Goal: Check status: Check status

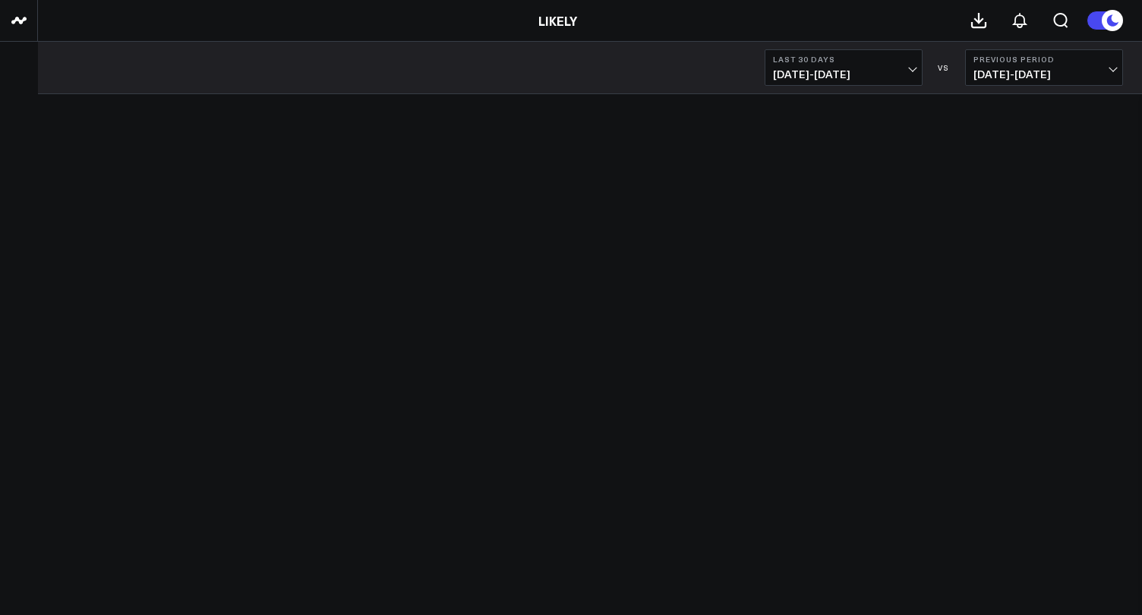
click at [238, 431] on body "Loading companies... LIKELY Last 30 Days [DATE] - [DATE] VS Previous Period [DA…" at bounding box center [571, 307] width 1142 height 615
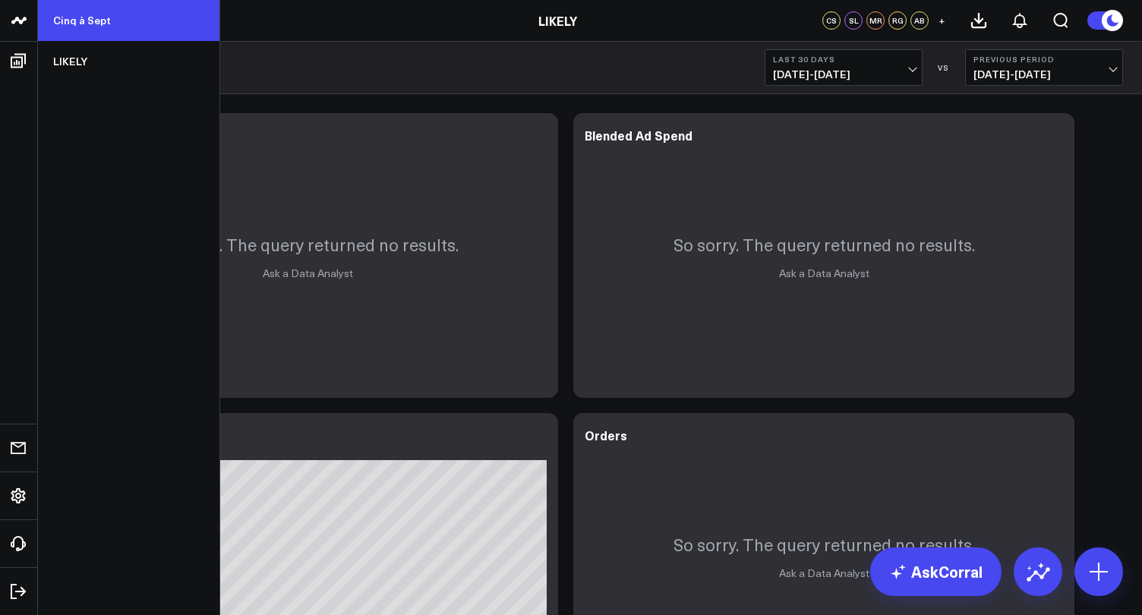
click at [97, 15] on link "Cinq à Sept" at bounding box center [128, 20] width 181 height 41
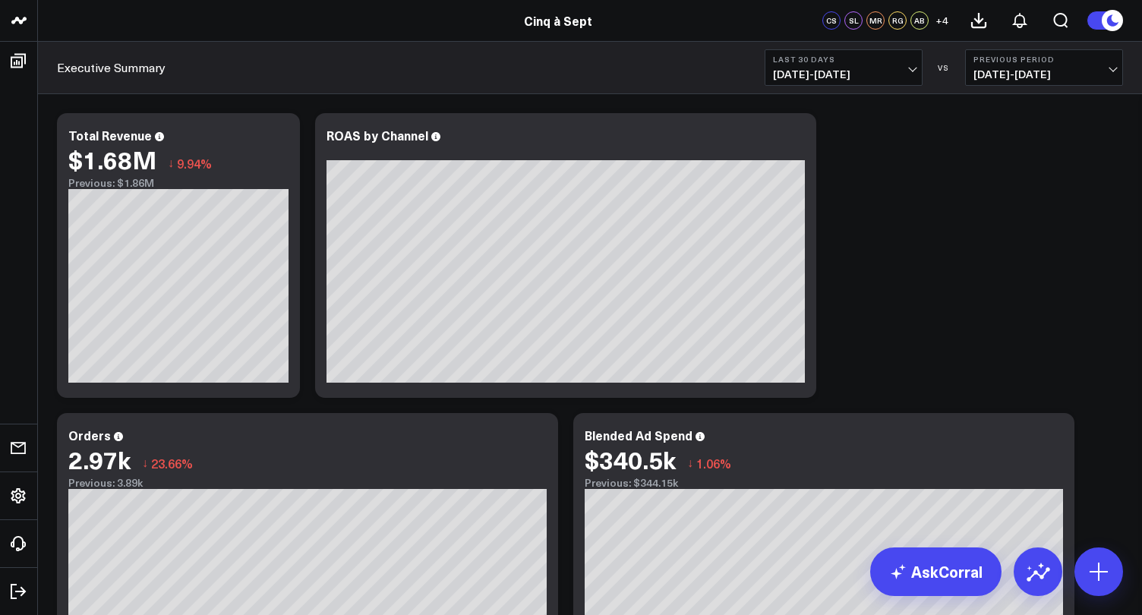
click at [911, 69] on span "07/15/25 - 08/13/25" at bounding box center [843, 74] width 141 height 12
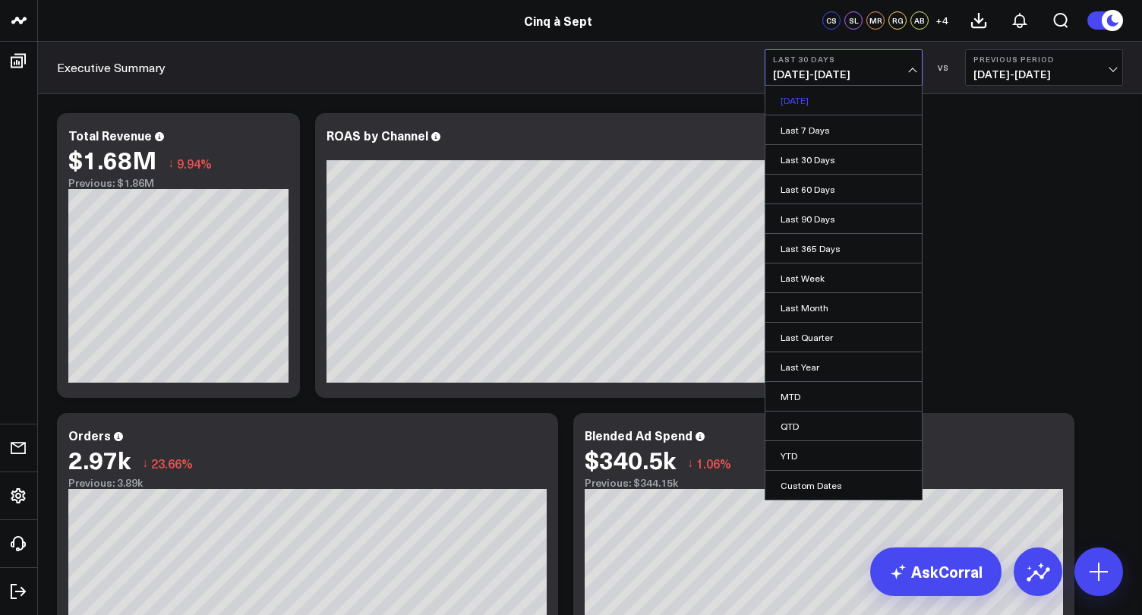
click at [802, 99] on link "Yesterday" at bounding box center [843, 100] width 156 height 29
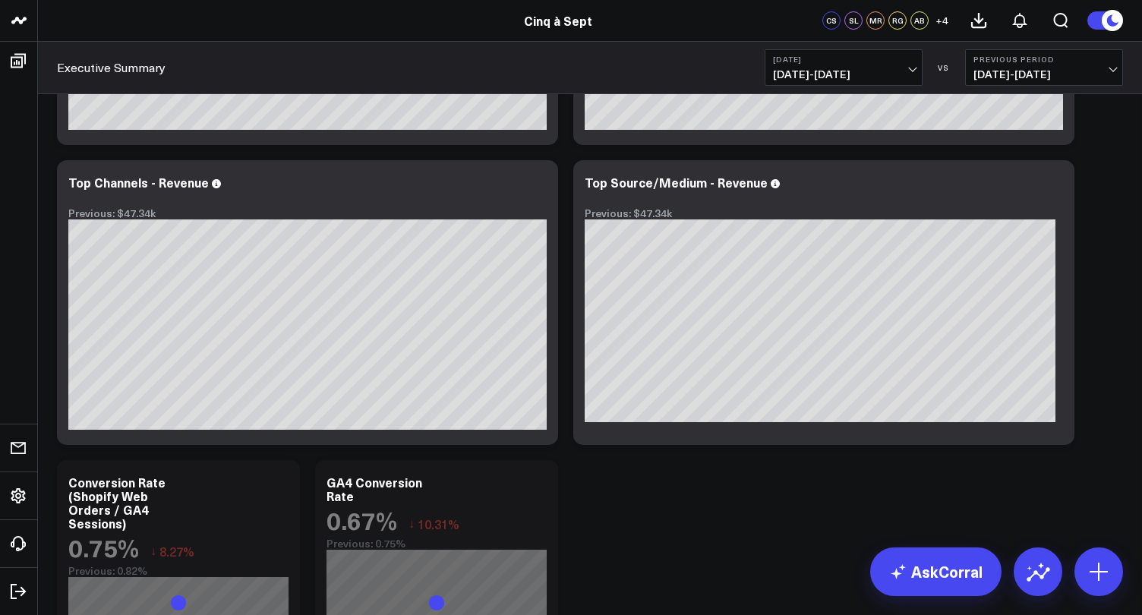
scroll to position [563, 0]
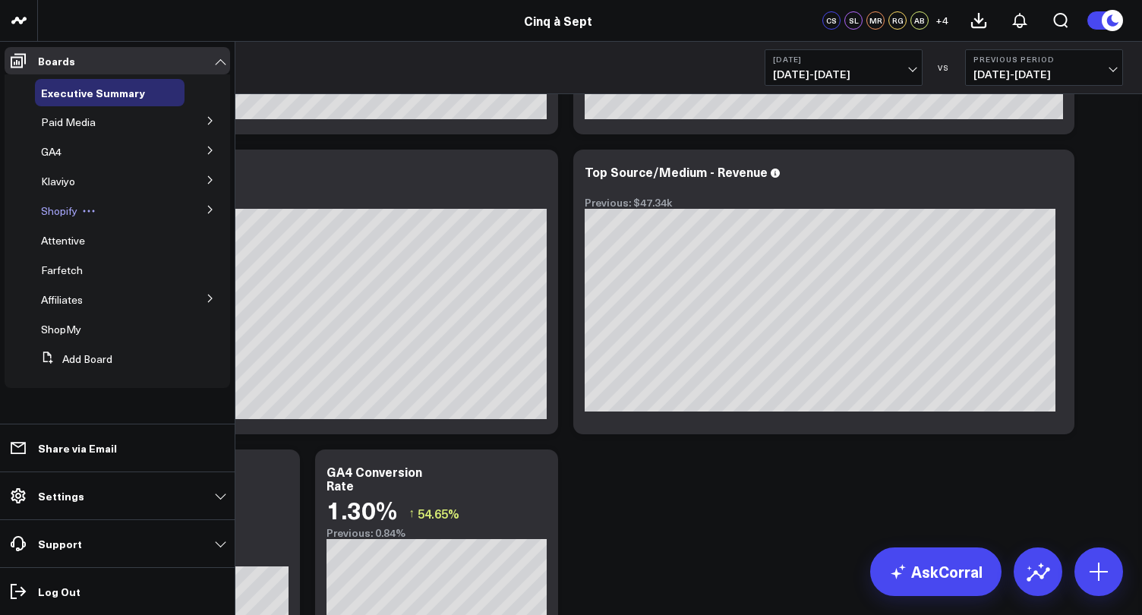
click at [56, 213] on span "Shopify" at bounding box center [59, 211] width 36 height 14
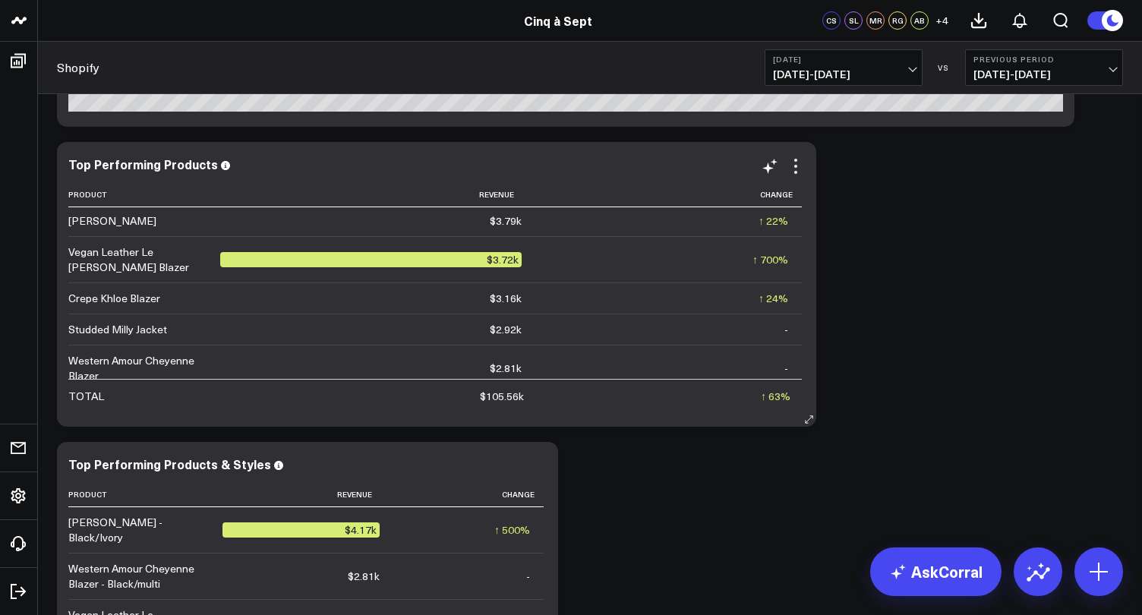
scroll to position [34, 0]
